Goal: Information Seeking & Learning: Understand process/instructions

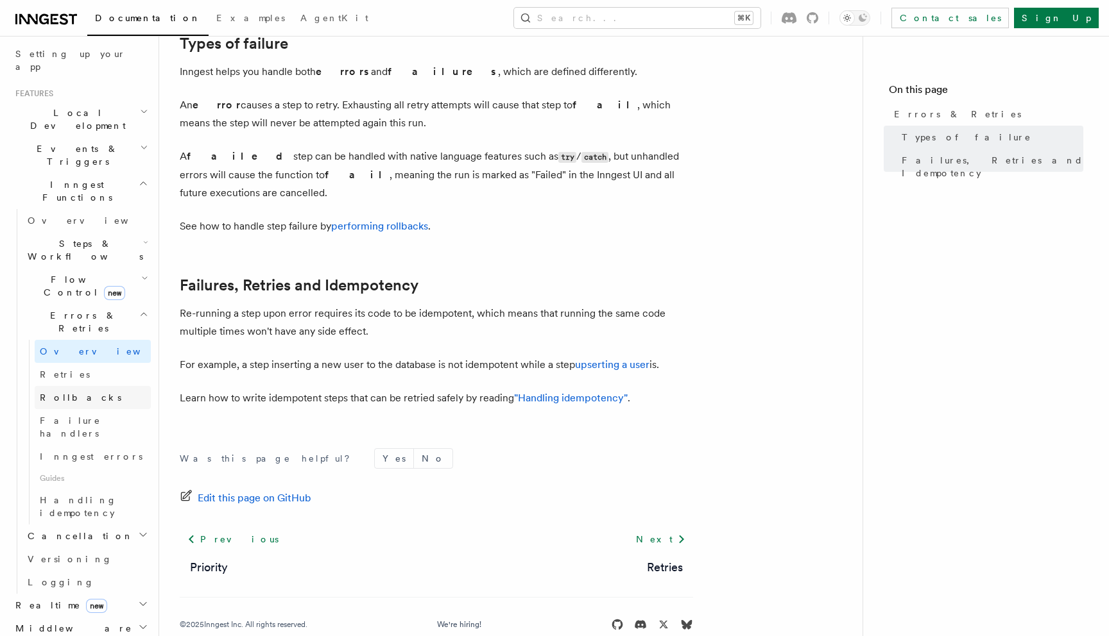
scroll to position [268, 0]
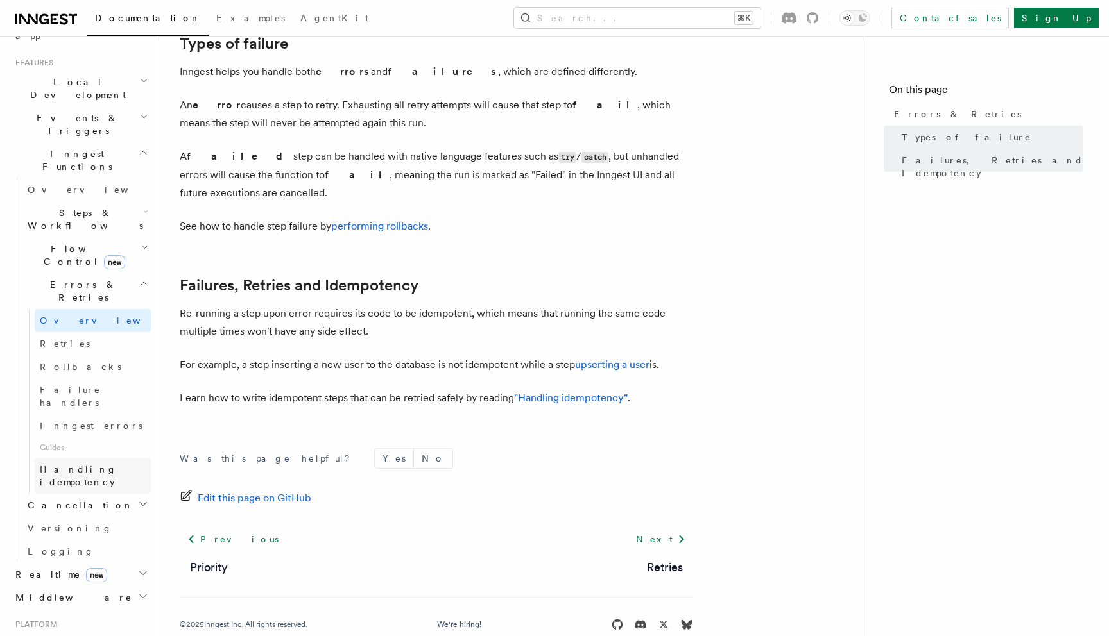
click at [102, 464] on span "Handling idempotency" at bounding box center [78, 475] width 77 height 23
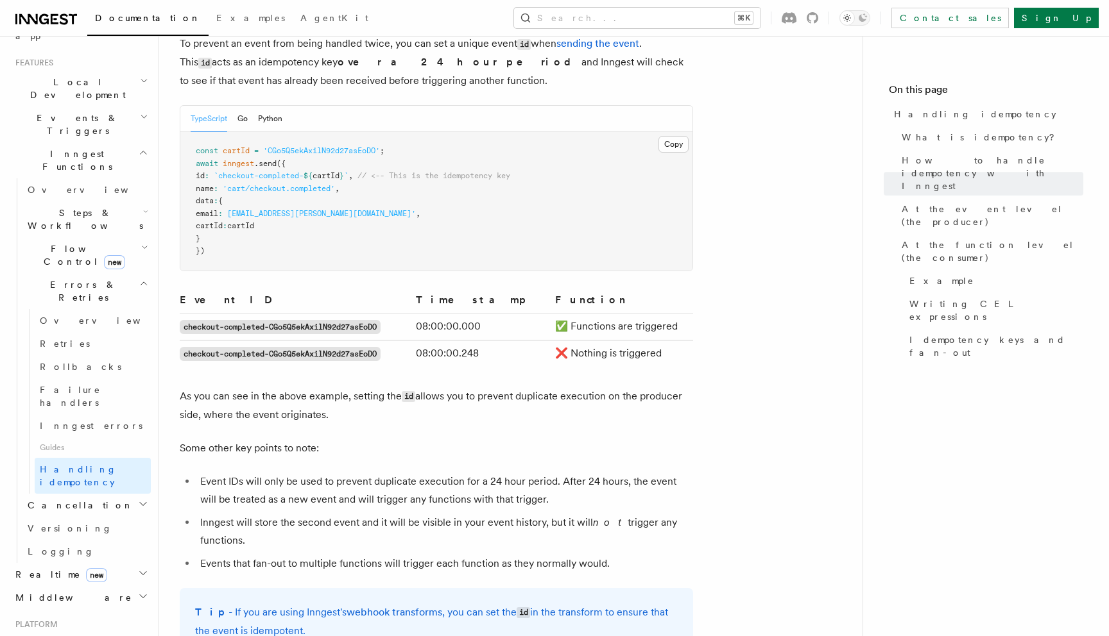
scroll to position [648, 0]
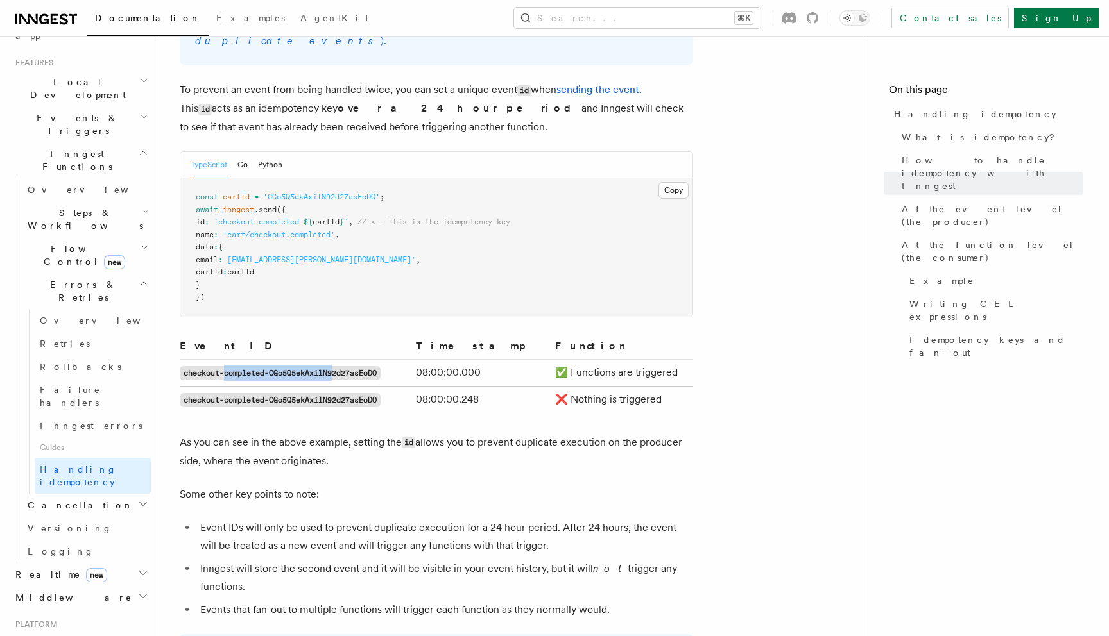
drag, startPoint x: 238, startPoint y: 356, endPoint x: 338, endPoint y: 356, distance: 100.1
click at [337, 366] on code "checkout-completed-CGo5Q5ekAxilN92d27asEoDO" at bounding box center [280, 373] width 201 height 14
click at [338, 366] on code "checkout-completed-CGo5Q5ekAxilN92d27asEoDO" at bounding box center [280, 373] width 201 height 14
click at [398, 338] on th "Event ID" at bounding box center [295, 349] width 231 height 22
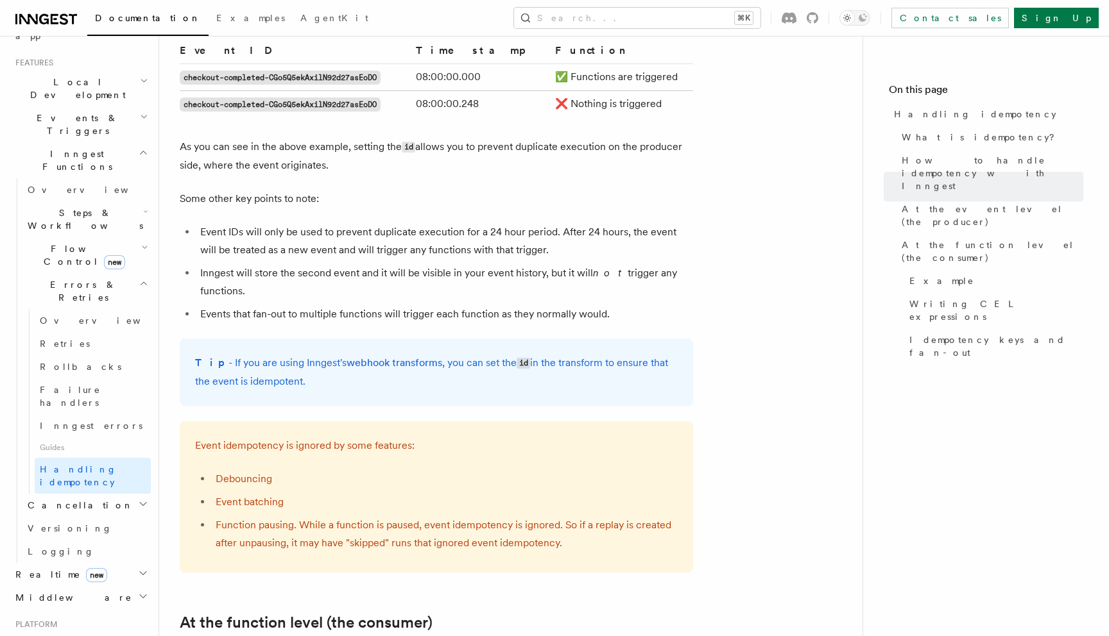
scroll to position [946, 0]
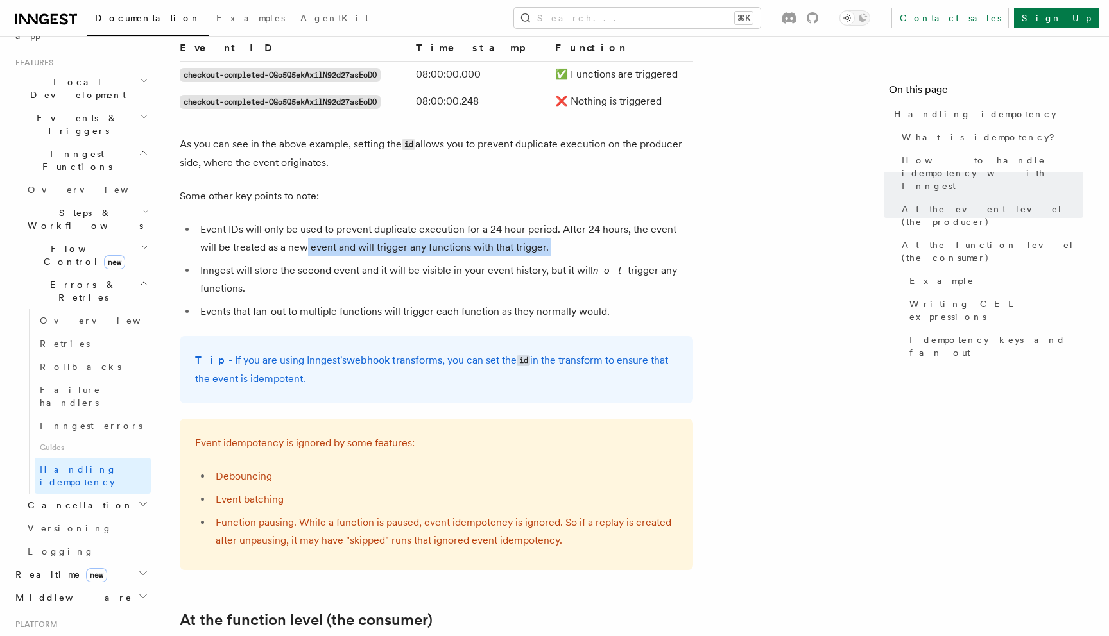
drag, startPoint x: 285, startPoint y: 228, endPoint x: 414, endPoint y: 239, distance: 128.8
click at [404, 241] on ul "Event IDs will only be used to prevent duplicate execution for a 24 hour period…" at bounding box center [436, 271] width 513 height 100
click at [415, 239] on ul "Event IDs will only be used to prevent duplicate execution for a 24 hour period…" at bounding box center [436, 271] width 513 height 100
click at [283, 303] on li "Events that fan-out to multiple functions will trigger each function as they no…" at bounding box center [444, 312] width 497 height 18
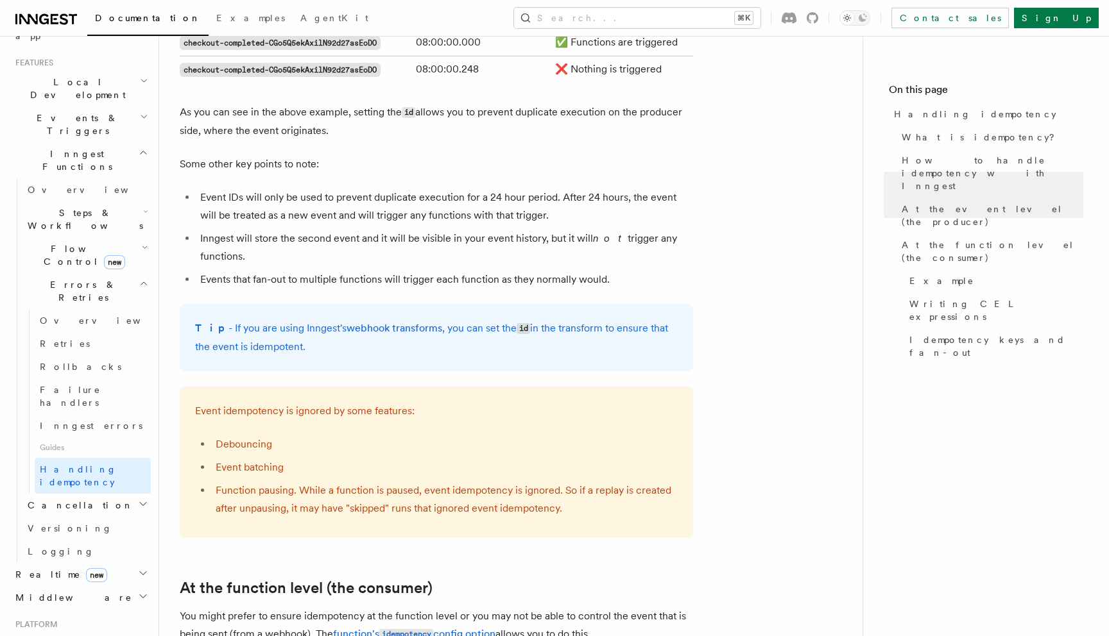
scroll to position [1044, 0]
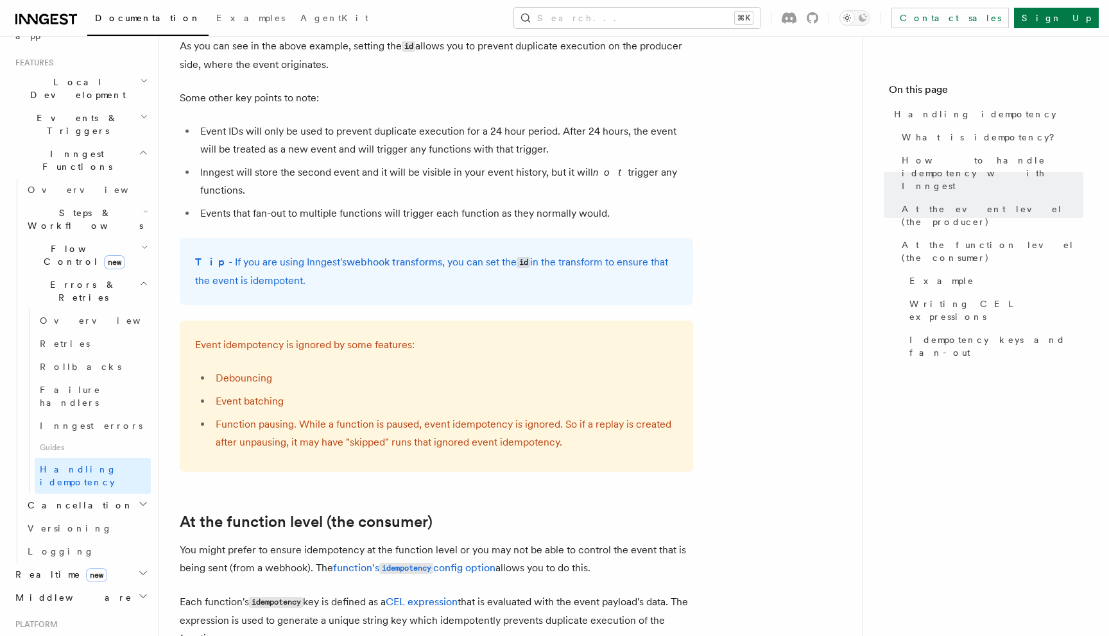
click at [259, 393] on li "Event batching" at bounding box center [445, 402] width 466 height 18
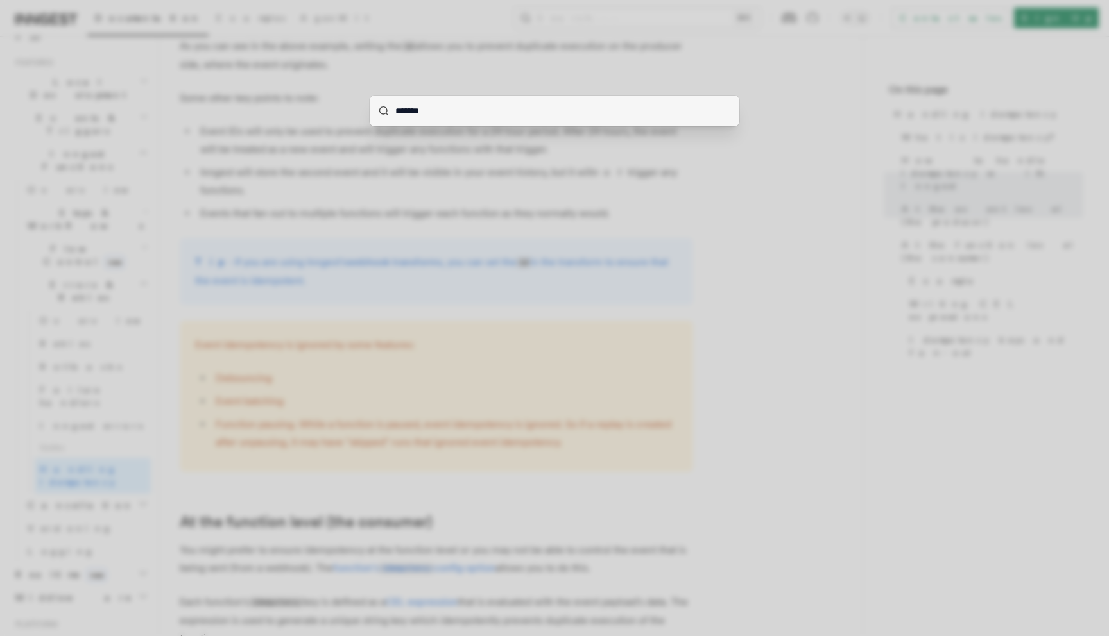
type input "********"
